Goal: Transaction & Acquisition: Subscribe to service/newsletter

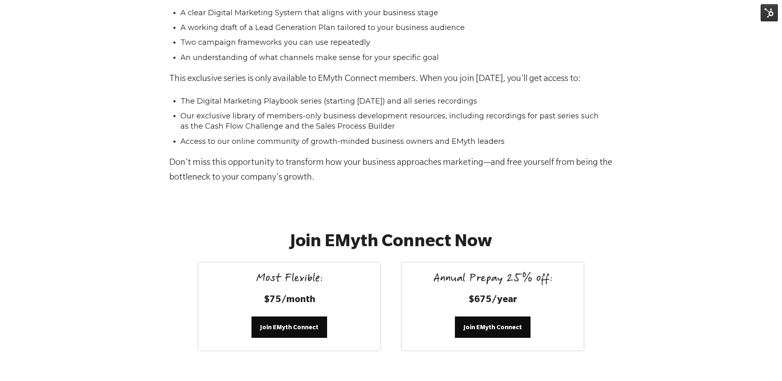
scroll to position [1351, 0]
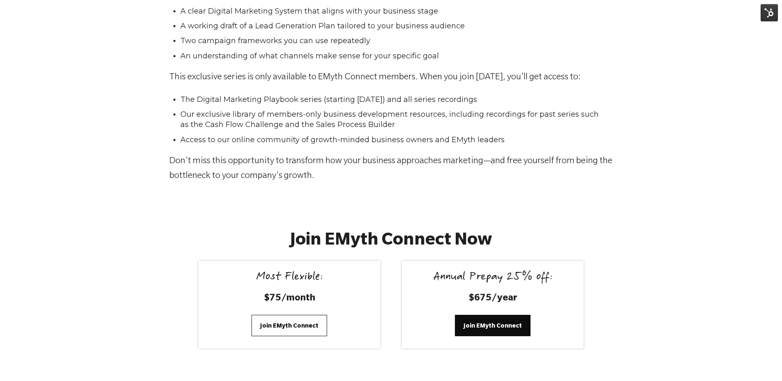
click at [289, 322] on span "Join EMyth Connect" at bounding box center [289, 325] width 58 height 9
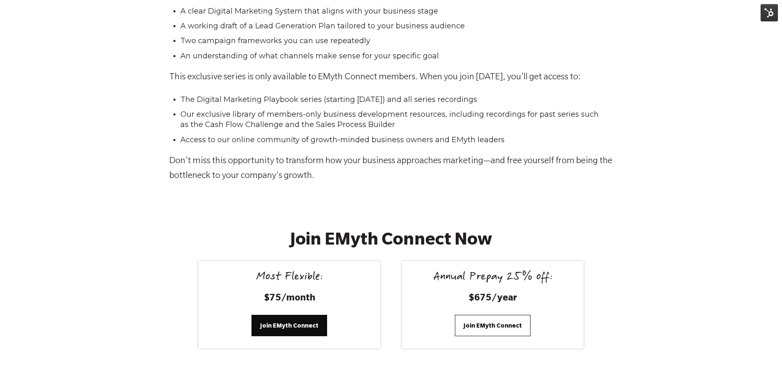
click at [493, 326] on span "Join EMyth Connect" at bounding box center [493, 325] width 58 height 9
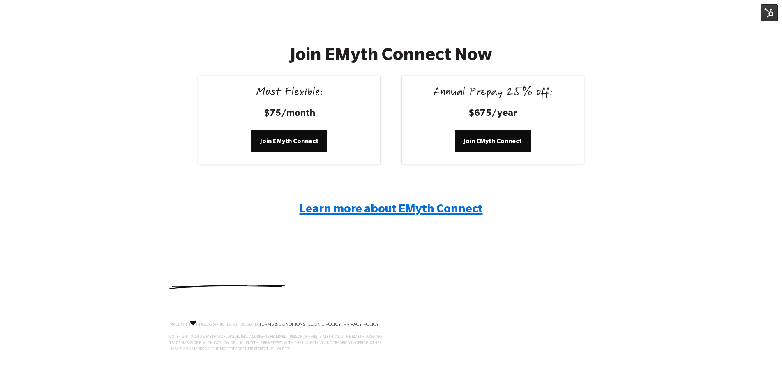
scroll to position [1536, 0]
click at [347, 208] on span "Learn more about EMyth Connect" at bounding box center [391, 210] width 183 height 12
